Goal: Task Accomplishment & Management: Complete application form

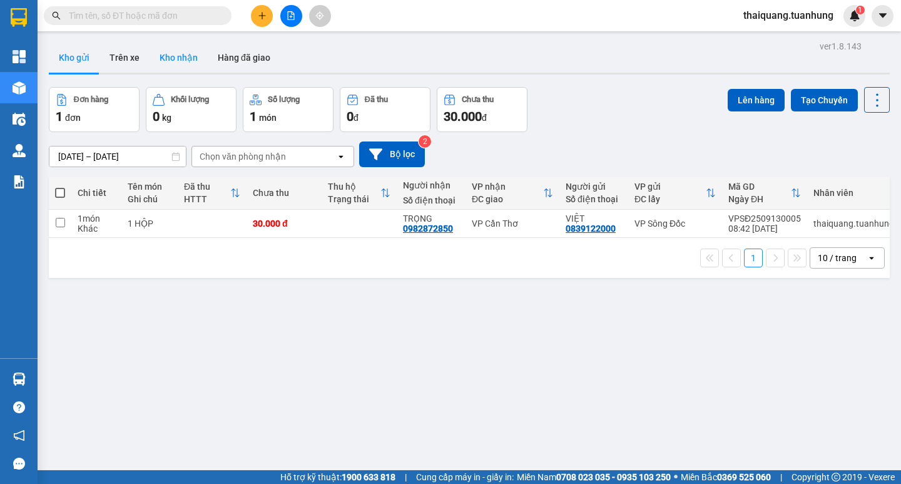
click at [190, 49] on button "Kho nhận" at bounding box center [178, 58] width 58 height 30
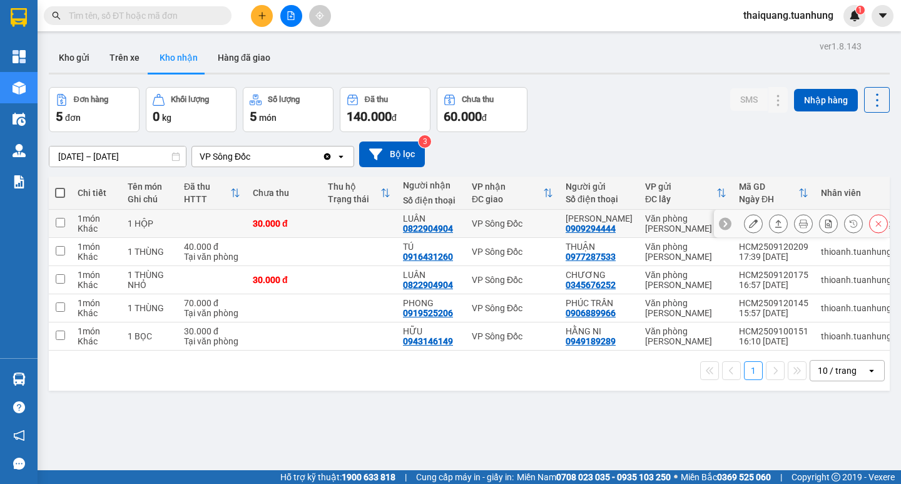
click at [744, 225] on button at bounding box center [753, 224] width 18 height 22
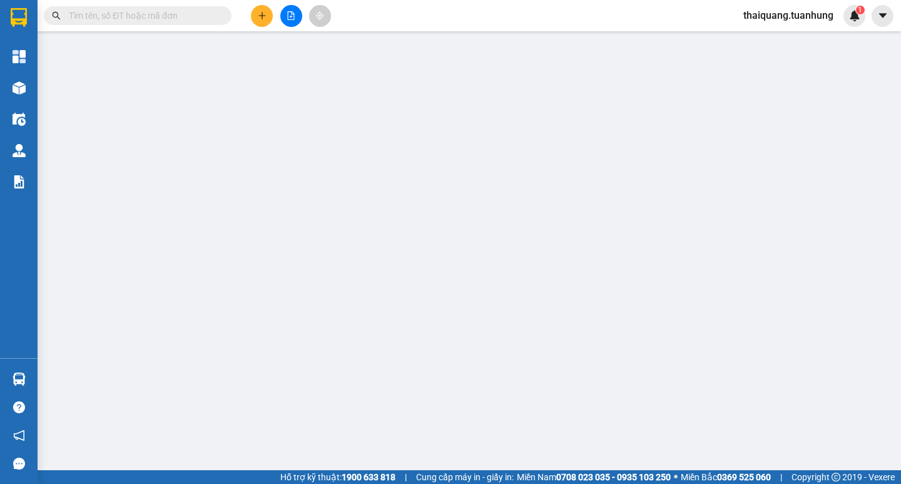
type input "0909294444"
type input "[PERSON_NAME]"
type input "0822904904"
type input "LUÂN"
type input "30.000"
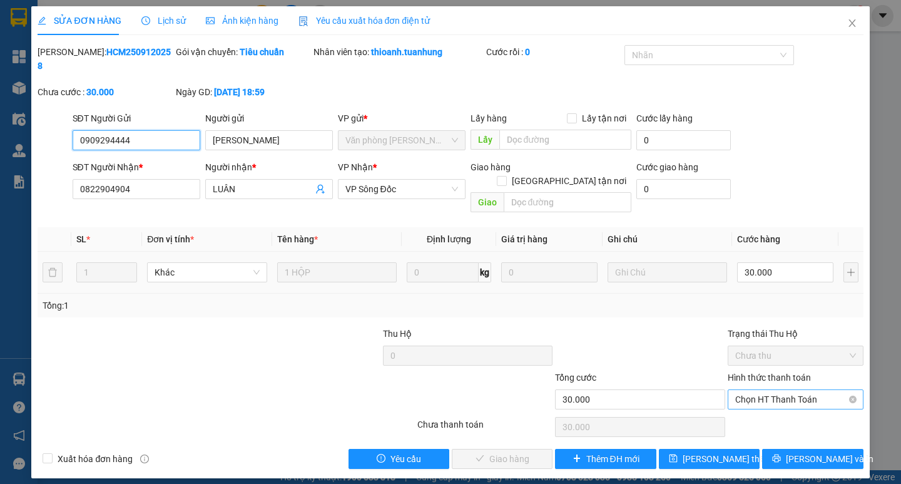
click at [763, 390] on span "Chọn HT Thanh Toán" at bounding box center [795, 399] width 121 height 19
click at [775, 395] on div "Tại văn phòng" at bounding box center [795, 397] width 121 height 14
type input "0"
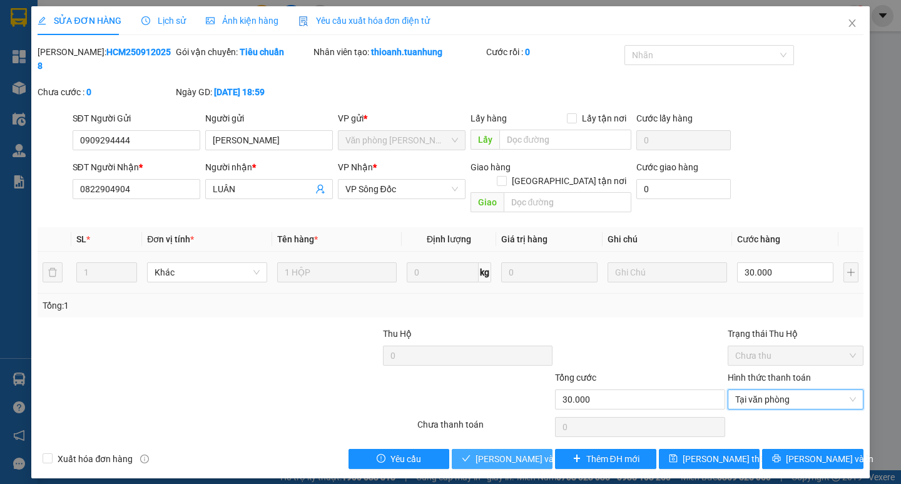
click at [516, 452] on span "[PERSON_NAME] và Giao hàng" at bounding box center [535, 459] width 120 height 14
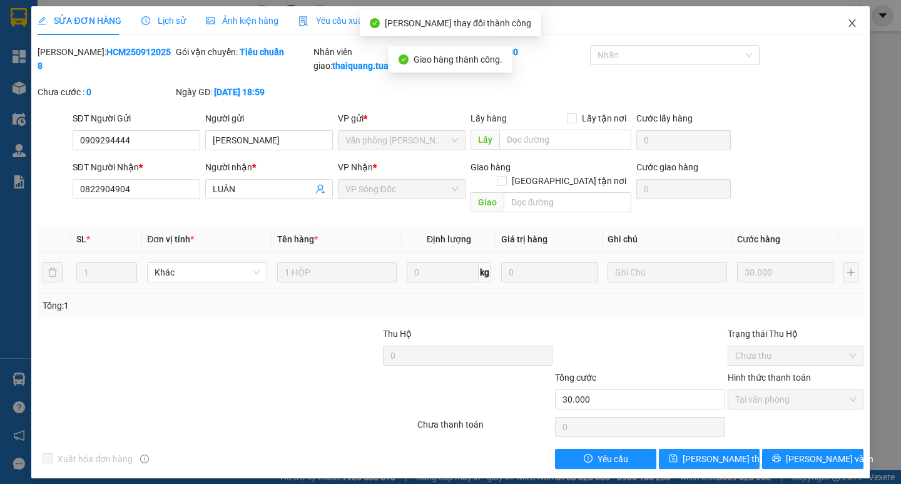
click at [850, 25] on icon "close" at bounding box center [851, 23] width 7 height 8
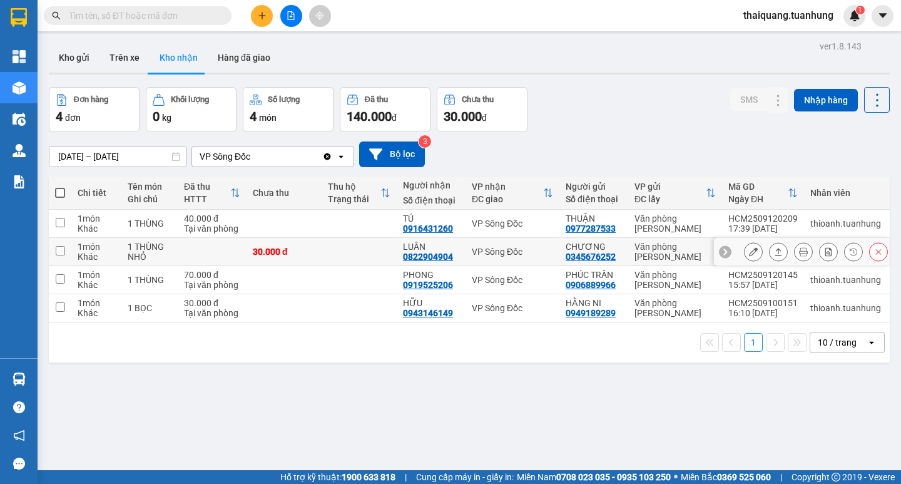
click at [749, 256] on icon at bounding box center [753, 251] width 9 height 9
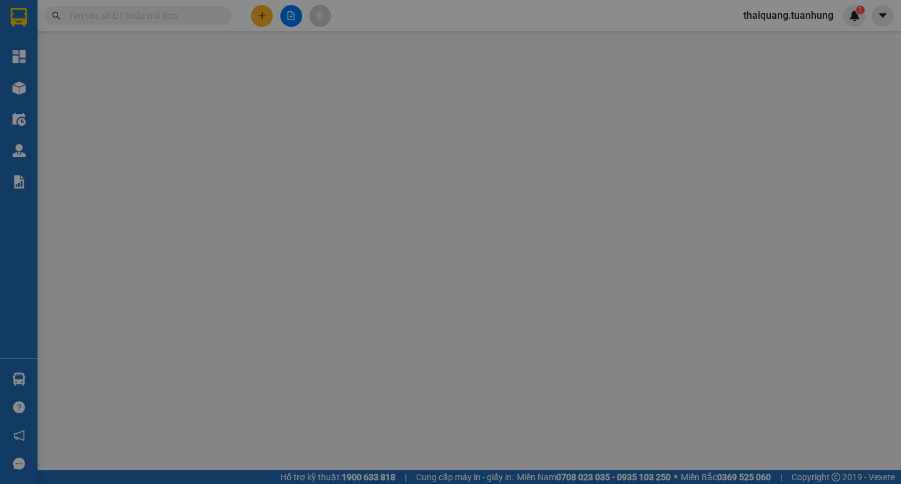
type input "0345676252"
type input "CHƯƠNG"
type input "0822904904"
type input "LUÂN"
type input "30.000"
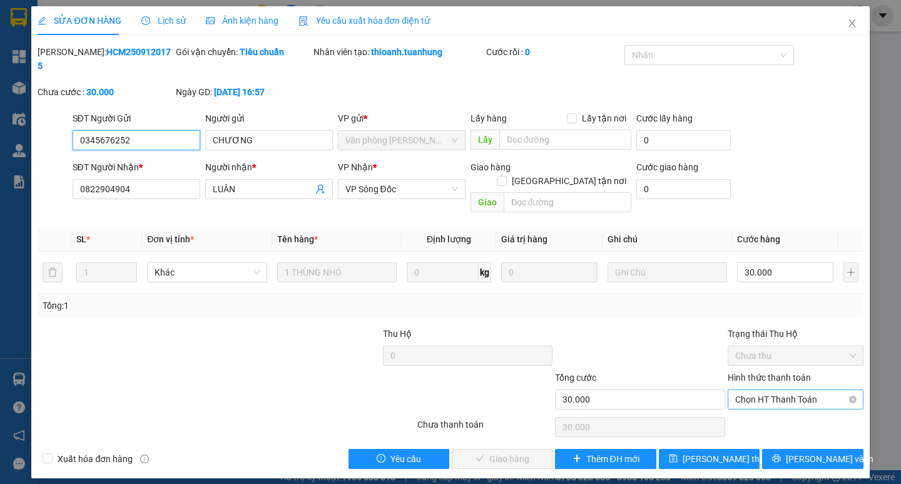
click at [769, 390] on span "Chọn HT Thanh Toán" at bounding box center [795, 399] width 121 height 19
click at [771, 400] on div "Tại văn phòng" at bounding box center [795, 397] width 121 height 14
type input "0"
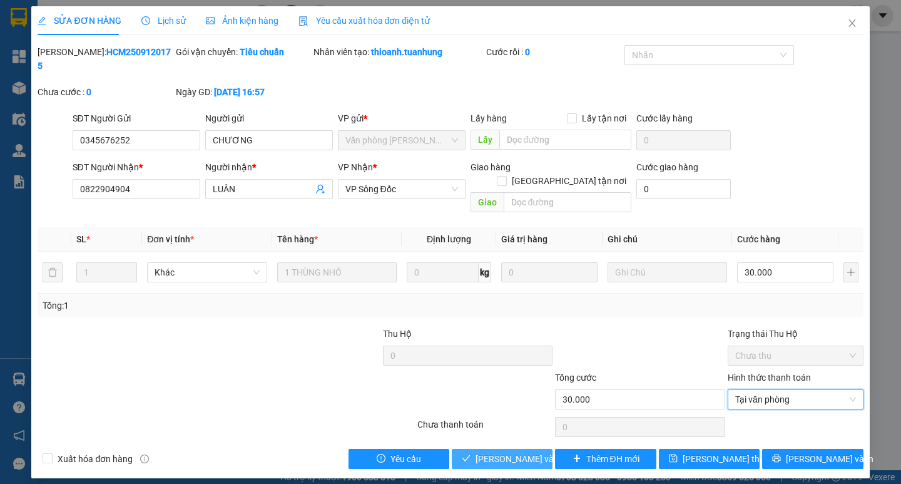
click at [519, 452] on span "[PERSON_NAME] và Giao hàng" at bounding box center [535, 459] width 120 height 14
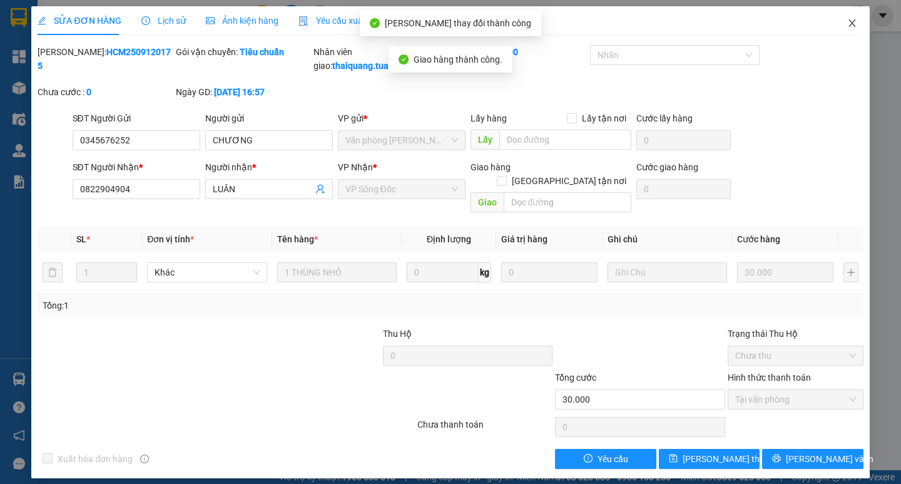
click at [854, 24] on icon "close" at bounding box center [852, 23] width 10 height 10
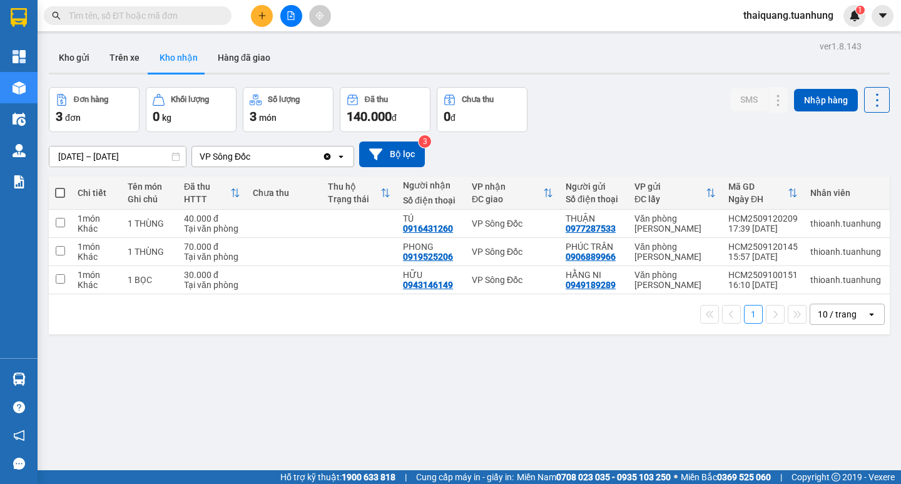
click at [196, 55] on button "Kho nhận" at bounding box center [178, 58] width 58 height 30
click at [749, 252] on icon at bounding box center [753, 251] width 9 height 9
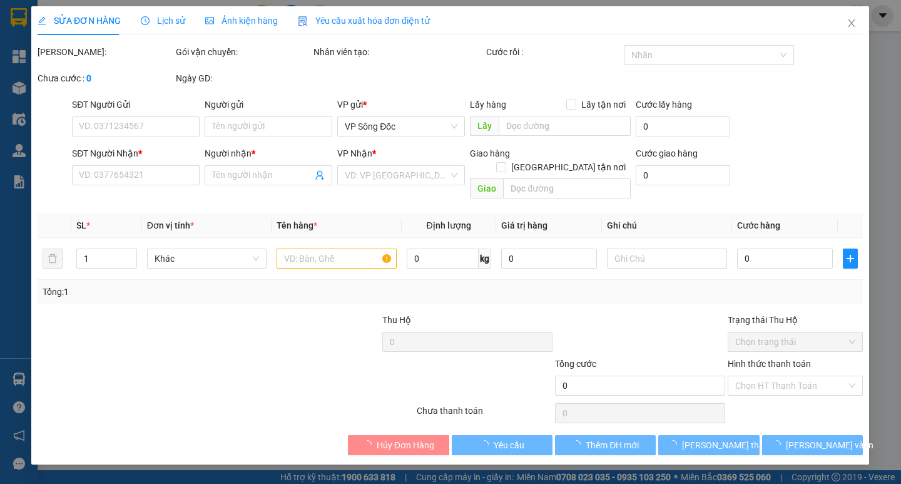
type input "0906889966"
type input "PHÚC TRẦN"
type input "0919525206"
type input "PHONG"
type input "70.000"
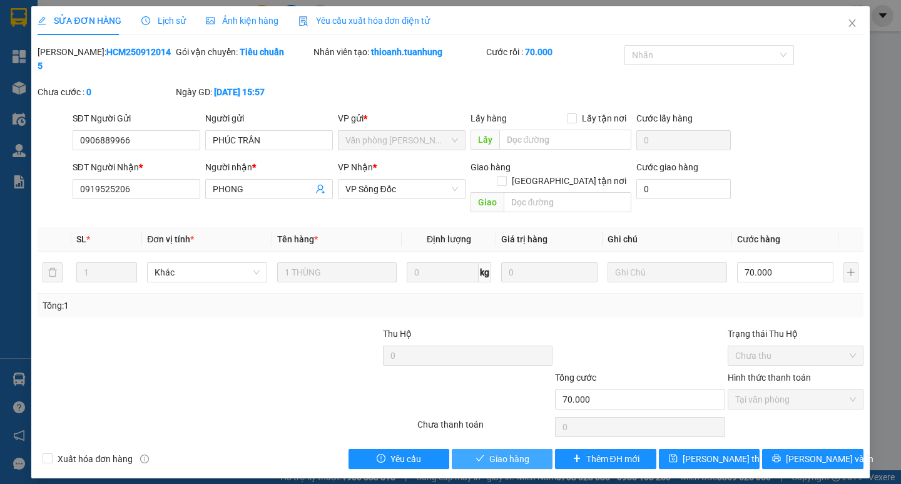
click at [525, 452] on span "Giao hàng" at bounding box center [509, 459] width 40 height 14
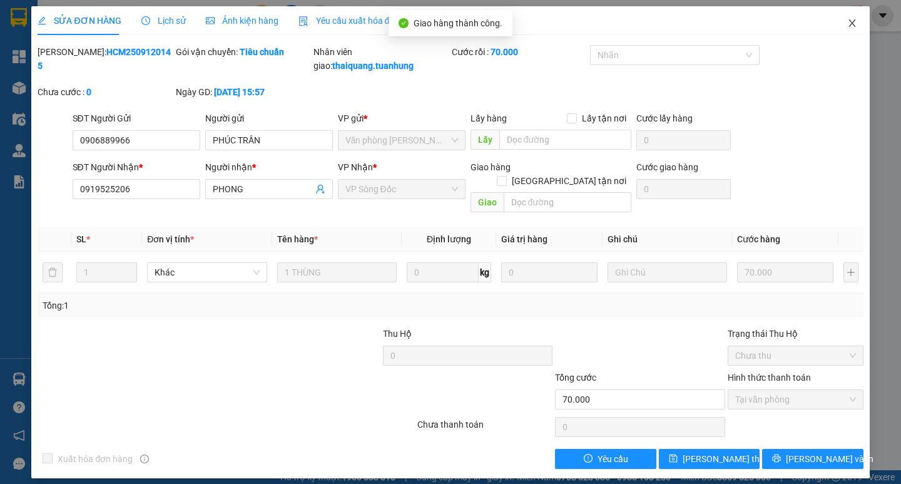
click at [851, 23] on icon "close" at bounding box center [851, 23] width 7 height 8
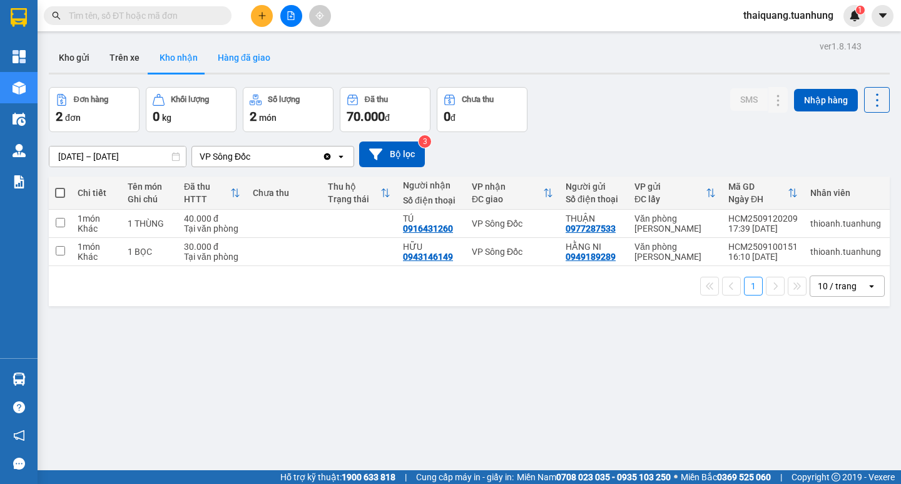
click at [255, 65] on button "Hàng đã giao" at bounding box center [244, 58] width 73 height 30
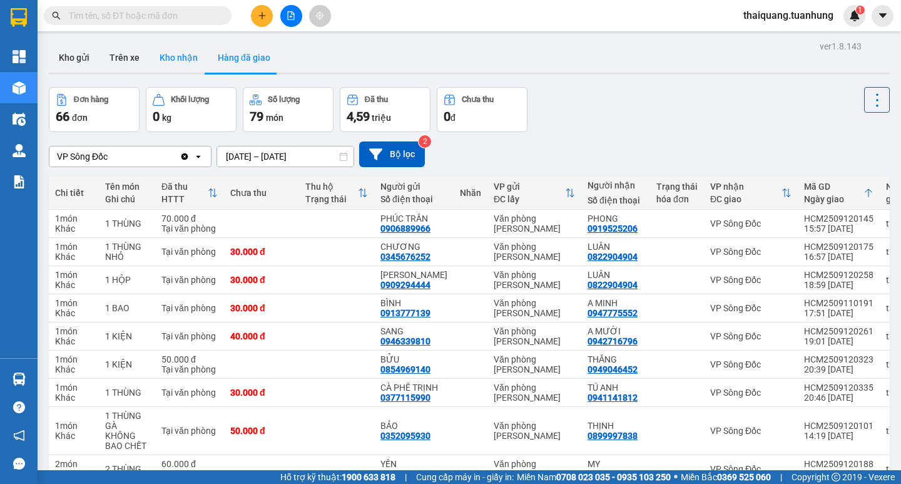
click at [181, 58] on button "Kho nhận" at bounding box center [178, 58] width 58 height 30
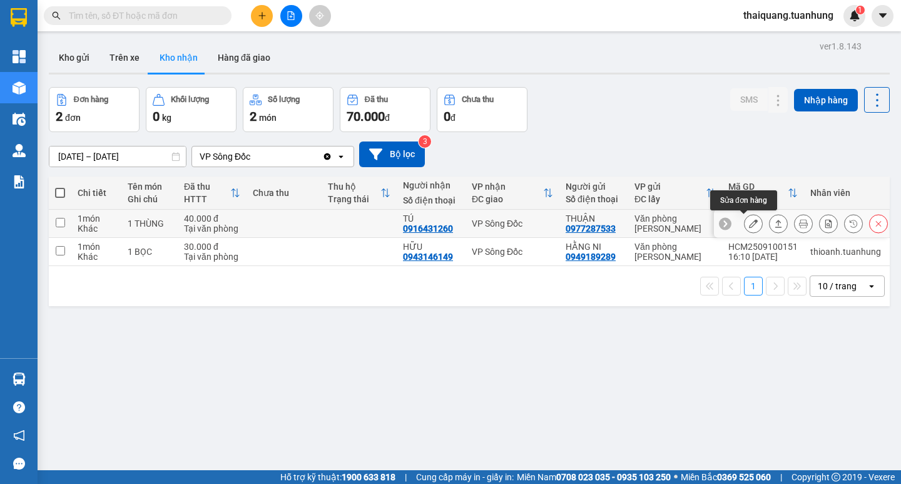
click at [744, 221] on button at bounding box center [753, 224] width 18 height 22
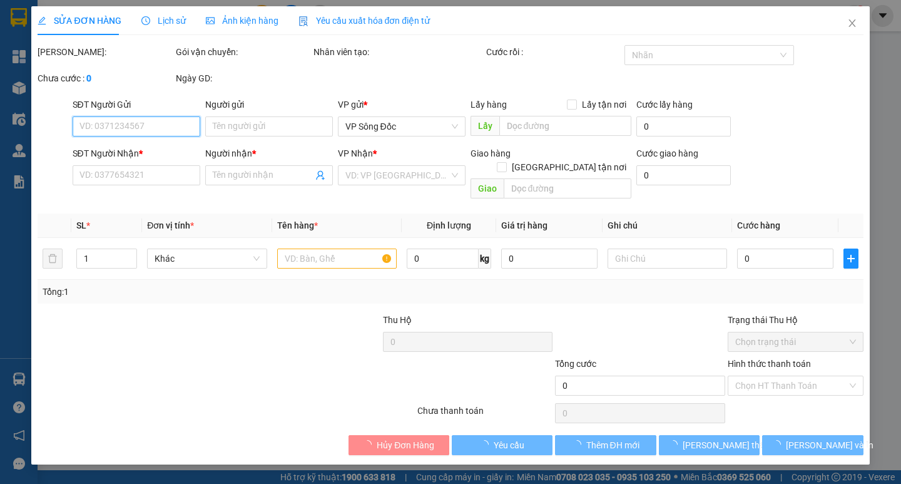
type input "0977287533"
type input "THUẬN"
type input "0916431260"
type input "TÚ"
type input "40.000"
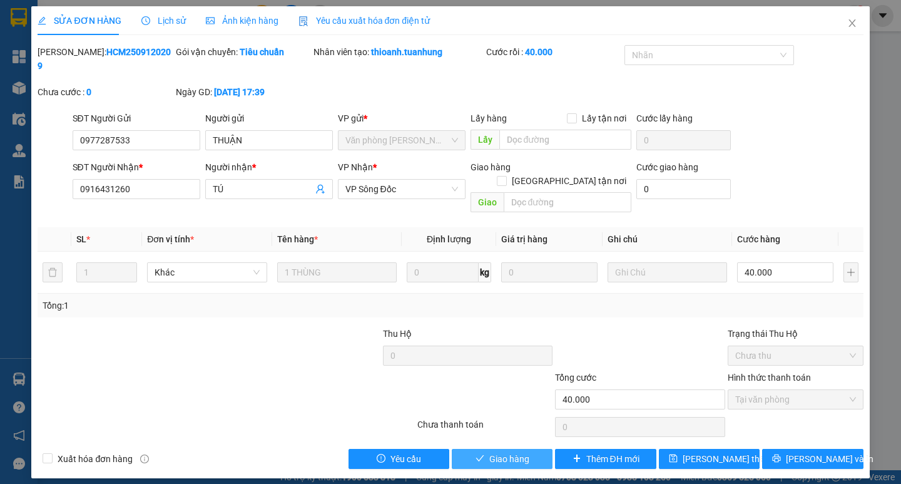
click at [496, 452] on span "Giao hàng" at bounding box center [509, 459] width 40 height 14
